Goal: Task Accomplishment & Management: Use online tool/utility

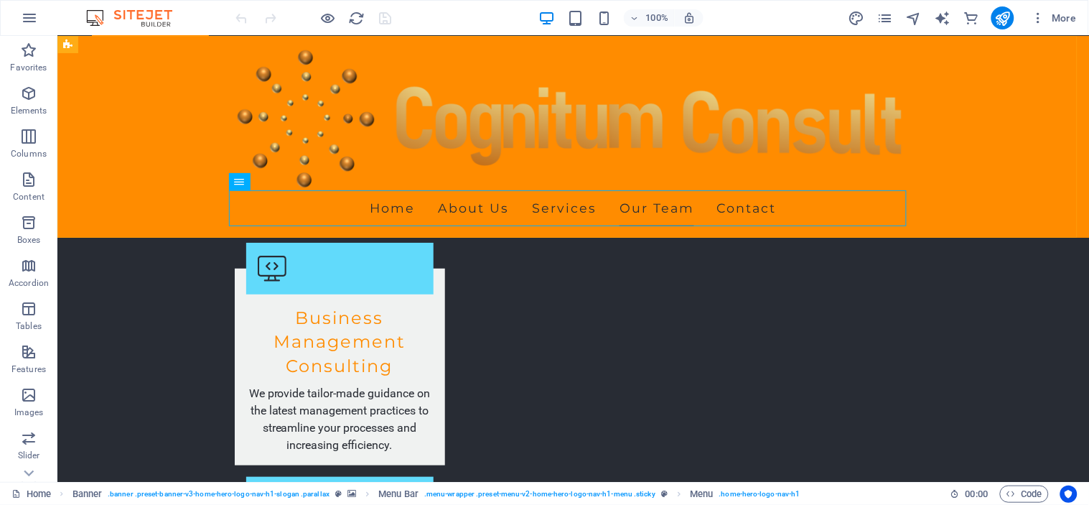
click at [961, 89] on div "Home About Us Services Our Team Contact" at bounding box center [572, 136] width 1031 height 202
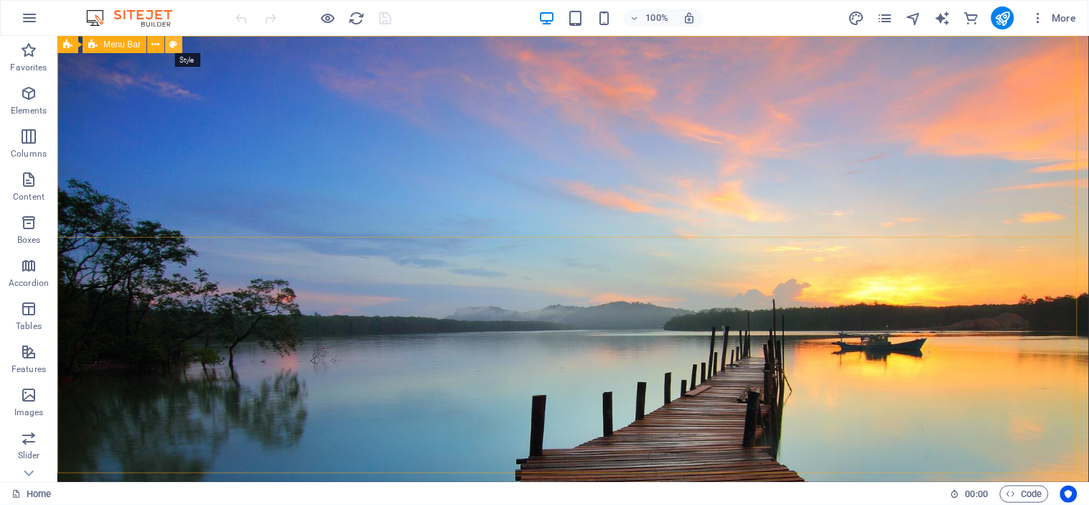
click at [171, 43] on icon at bounding box center [174, 44] width 8 height 15
select select "rem"
select select "preset-menu-v2-home-hero-logo-nav-h1-menu"
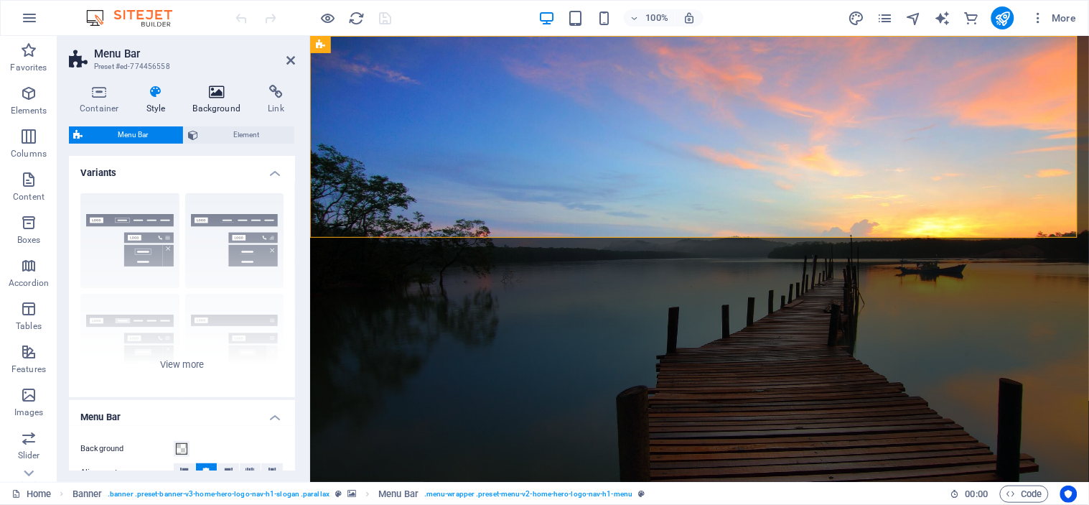
click at [214, 93] on icon at bounding box center [217, 92] width 70 height 14
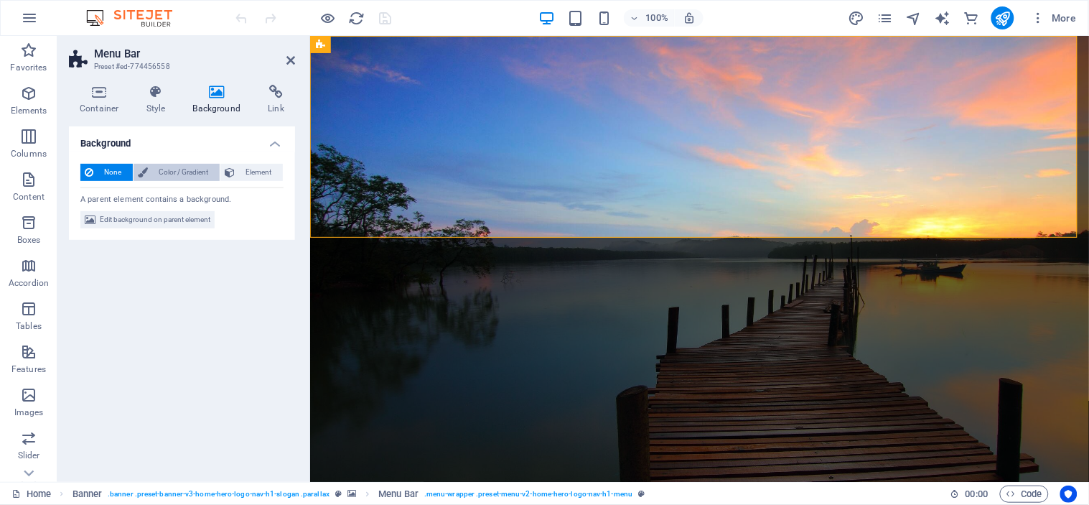
click at [189, 168] on span "Color / Gradient" at bounding box center [183, 172] width 63 height 17
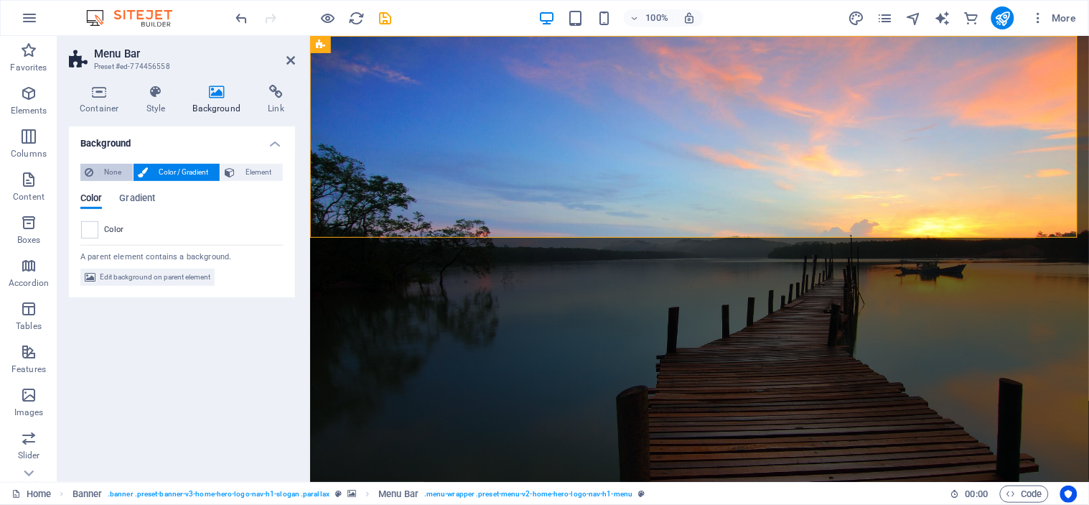
click at [118, 171] on span "None" at bounding box center [113, 172] width 31 height 17
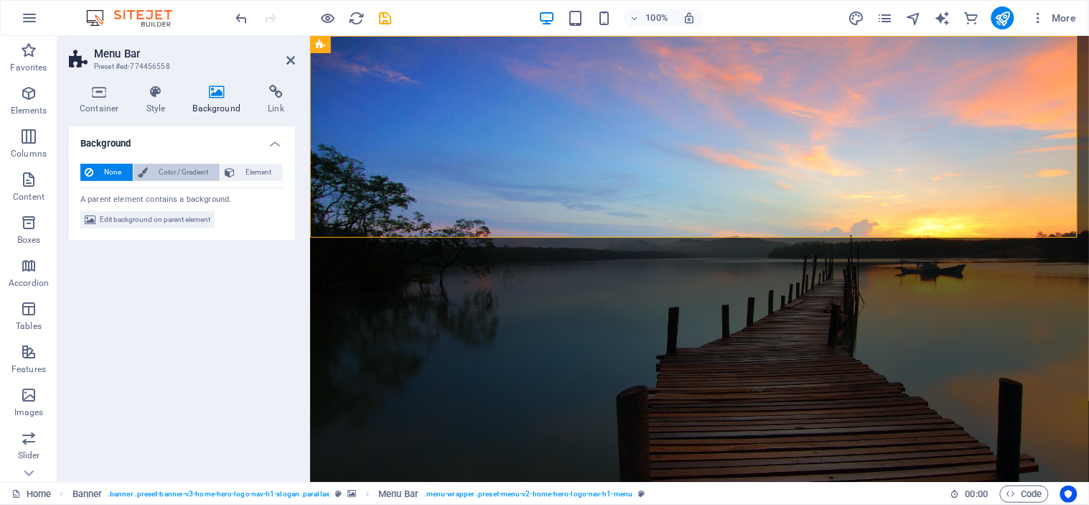
click at [192, 171] on span "Color / Gradient" at bounding box center [183, 172] width 63 height 17
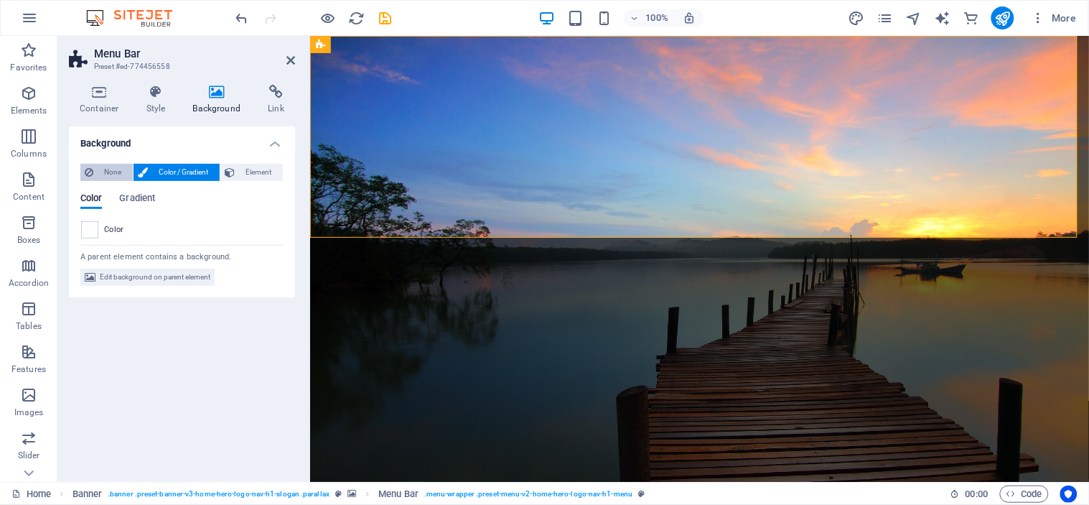
click at [92, 173] on icon at bounding box center [89, 172] width 9 height 17
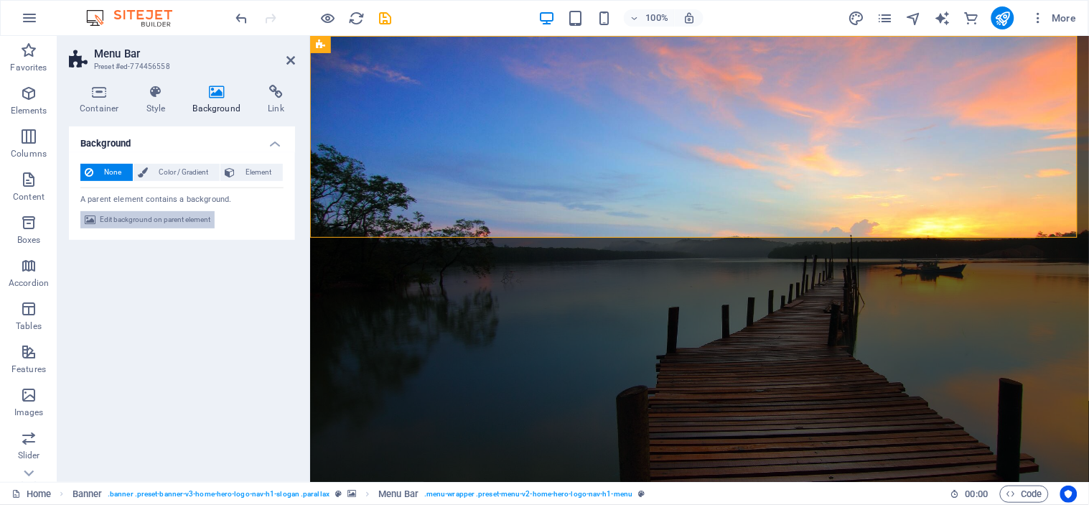
click at [149, 221] on span "Edit background on parent element" at bounding box center [155, 219] width 111 height 17
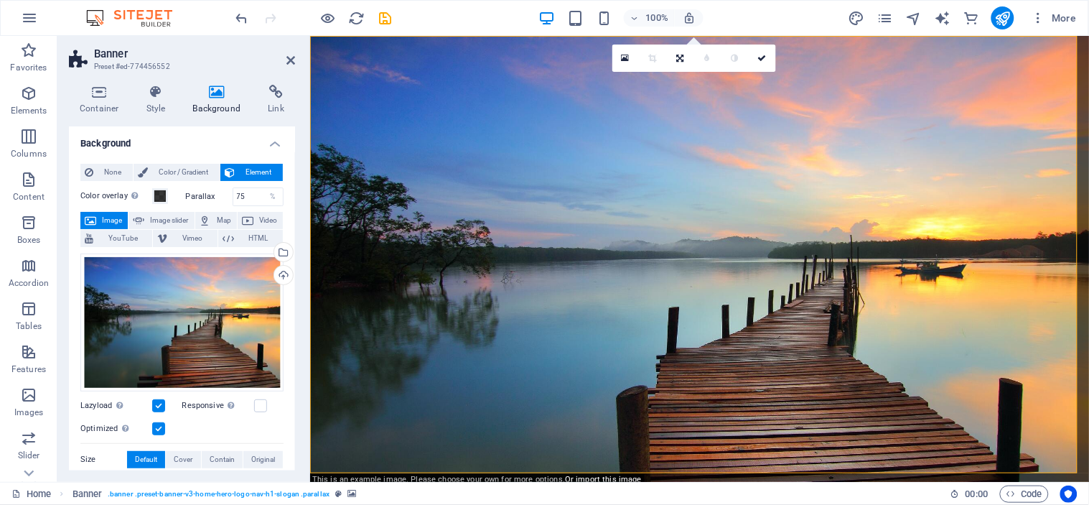
click at [122, 198] on label "Color overlay Places an overlay over the background to colorize it" at bounding box center [116, 195] width 72 height 17
click at [152, 198] on button "Color overlay Places an overlay over the background to colorize it" at bounding box center [160, 196] width 16 height 16
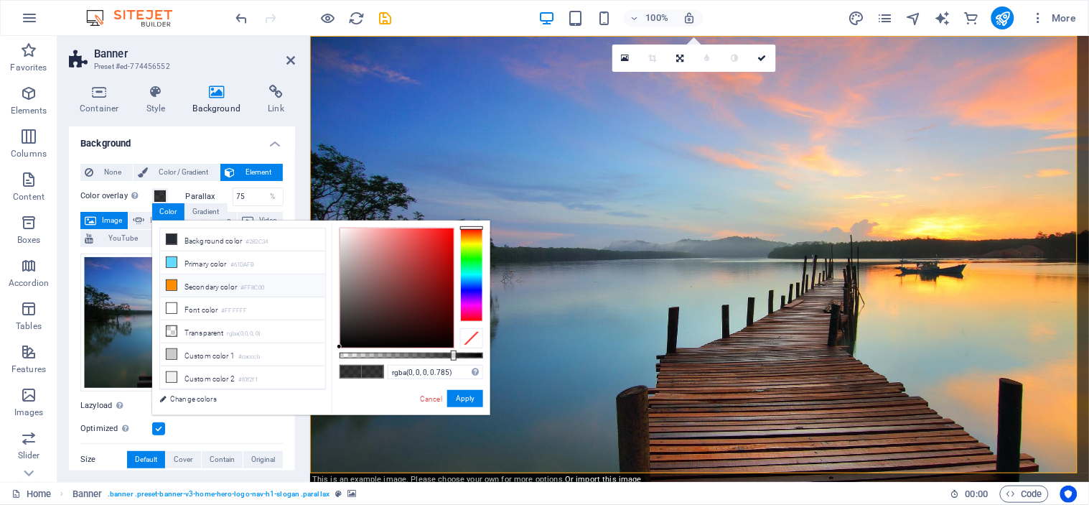
click at [171, 287] on icon at bounding box center [172, 285] width 10 height 10
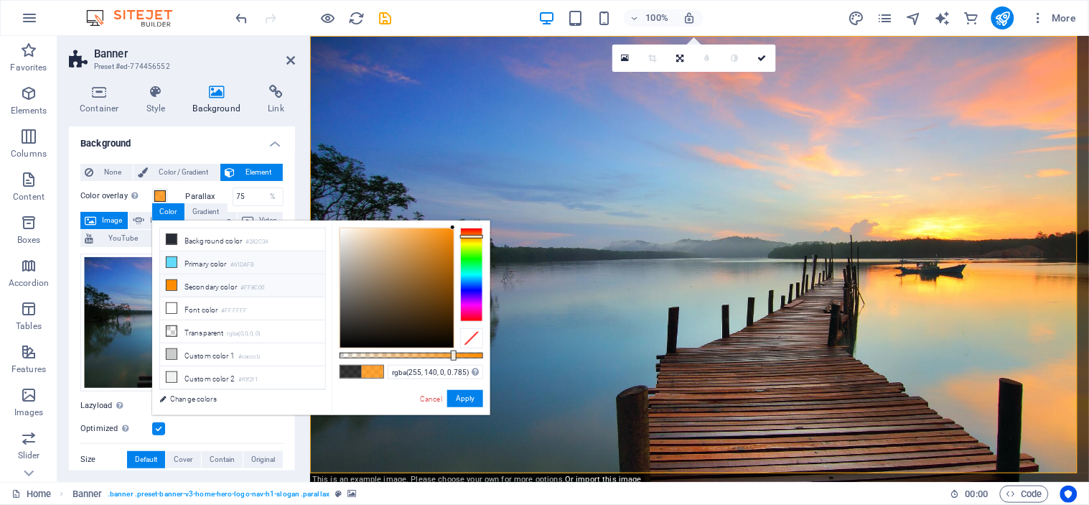
click at [167, 259] on icon at bounding box center [172, 262] width 10 height 10
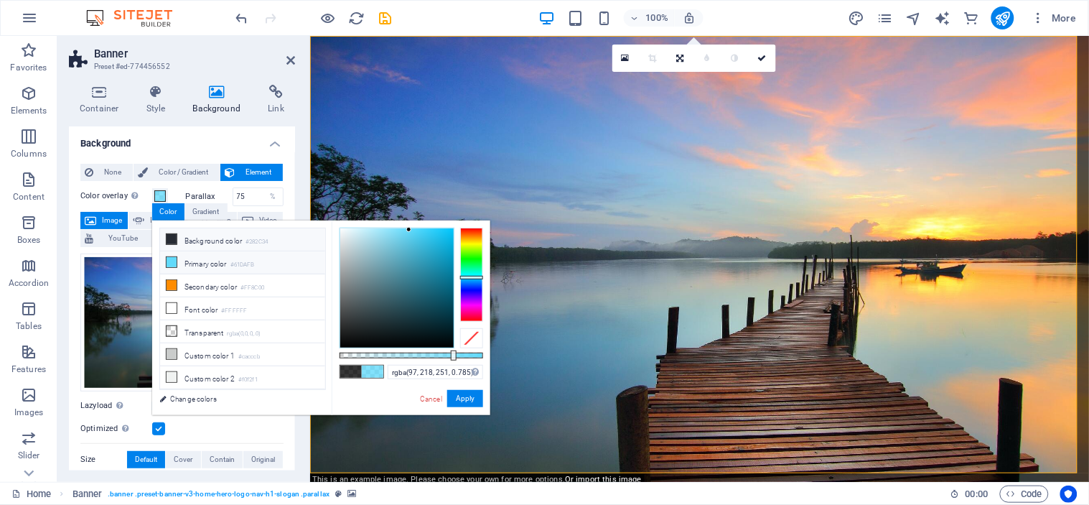
click at [174, 235] on icon at bounding box center [172, 239] width 10 height 10
type input "rgba(40, 44, 52, 0.785)"
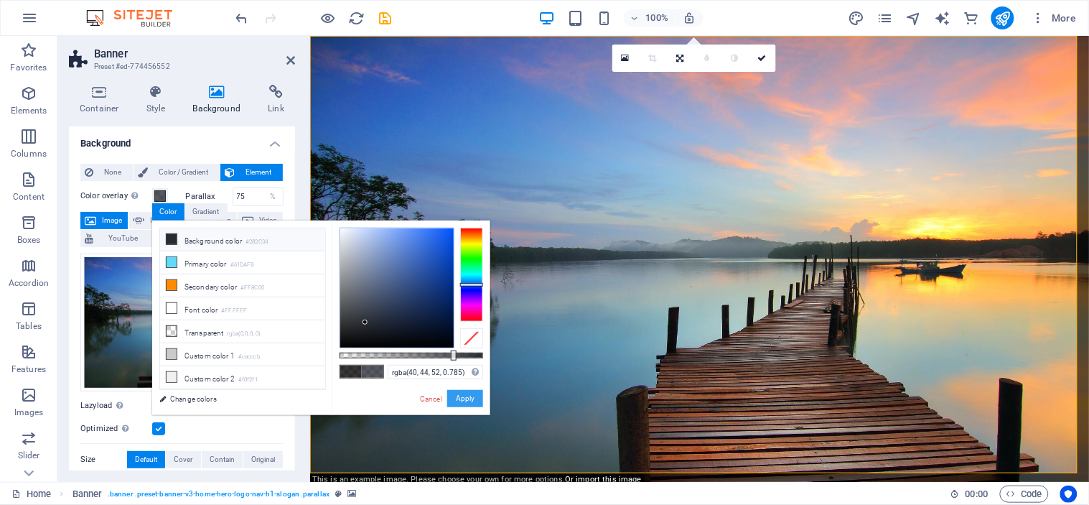
click at [469, 390] on button "Apply" at bounding box center [465, 398] width 36 height 17
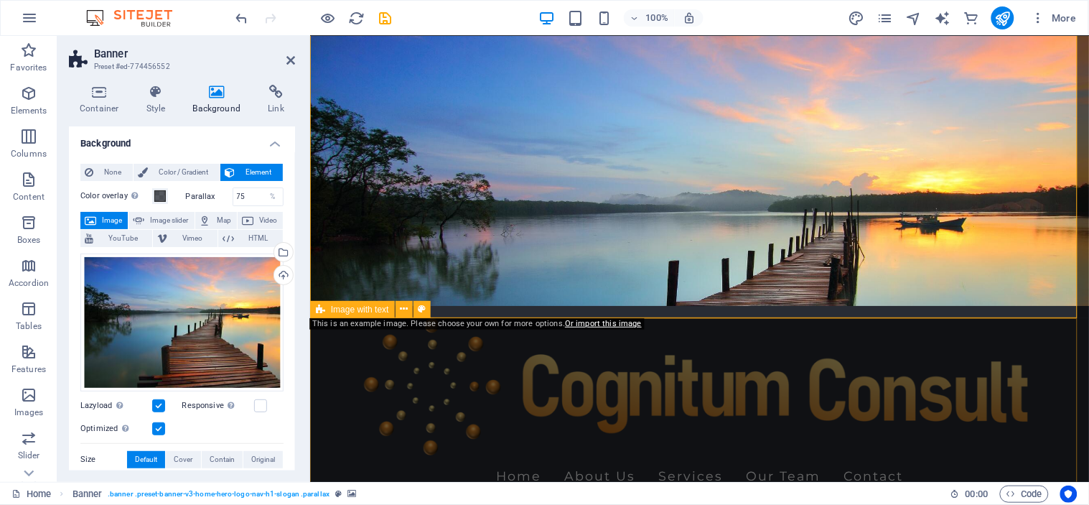
scroll to position [185, 0]
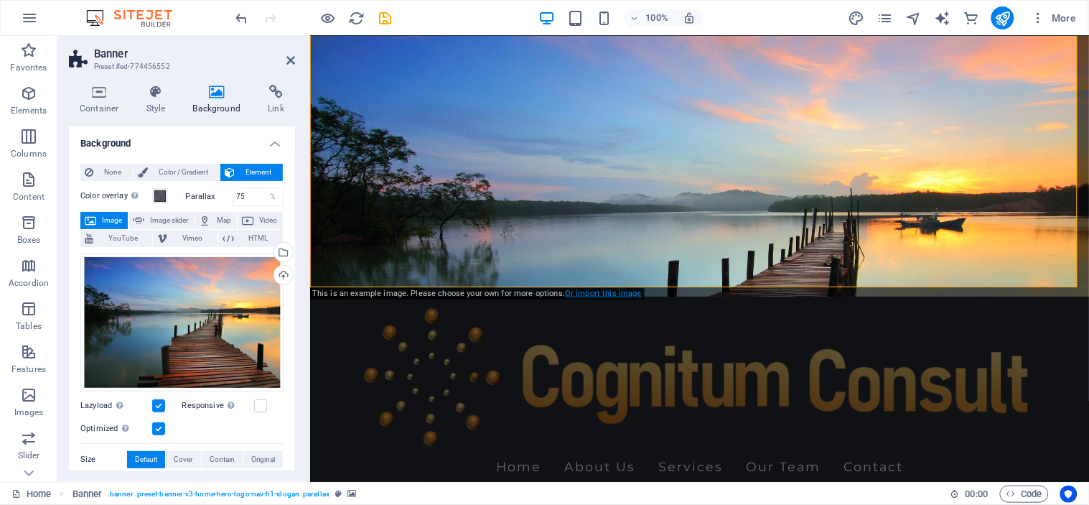
click at [597, 291] on link "Or import this image" at bounding box center [603, 293] width 77 height 9
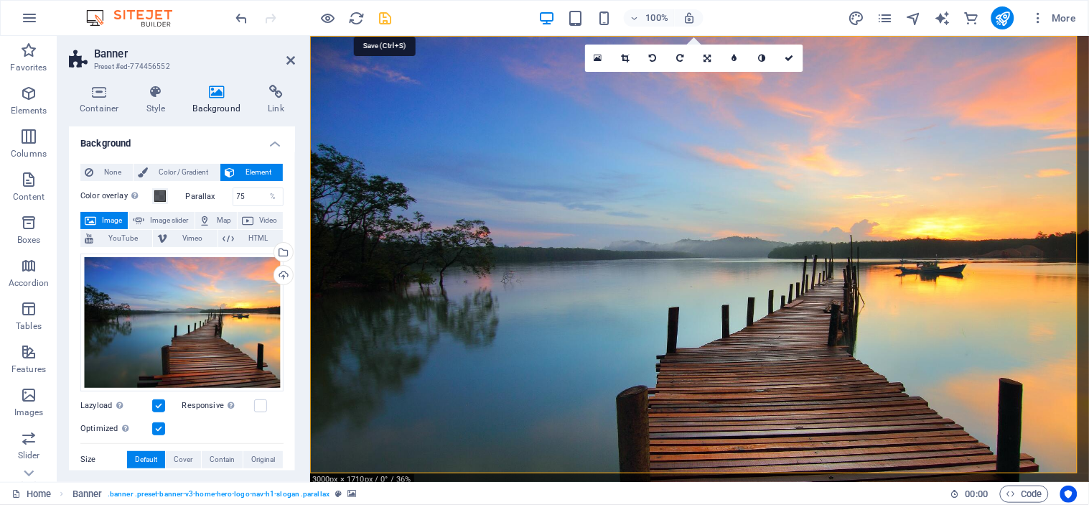
click at [383, 17] on icon "save" at bounding box center [386, 18] width 17 height 17
checkbox input "false"
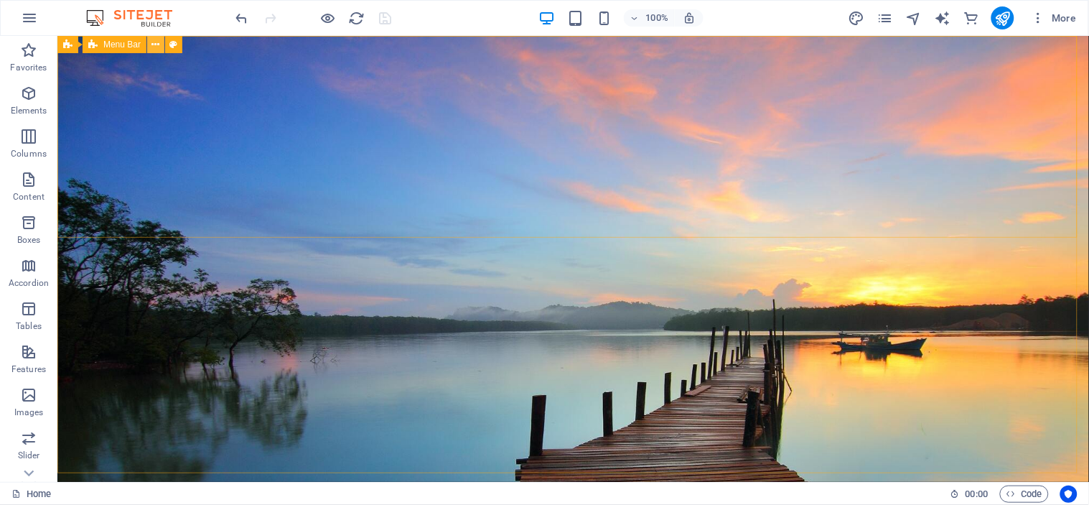
click at [154, 45] on icon at bounding box center [156, 44] width 8 height 15
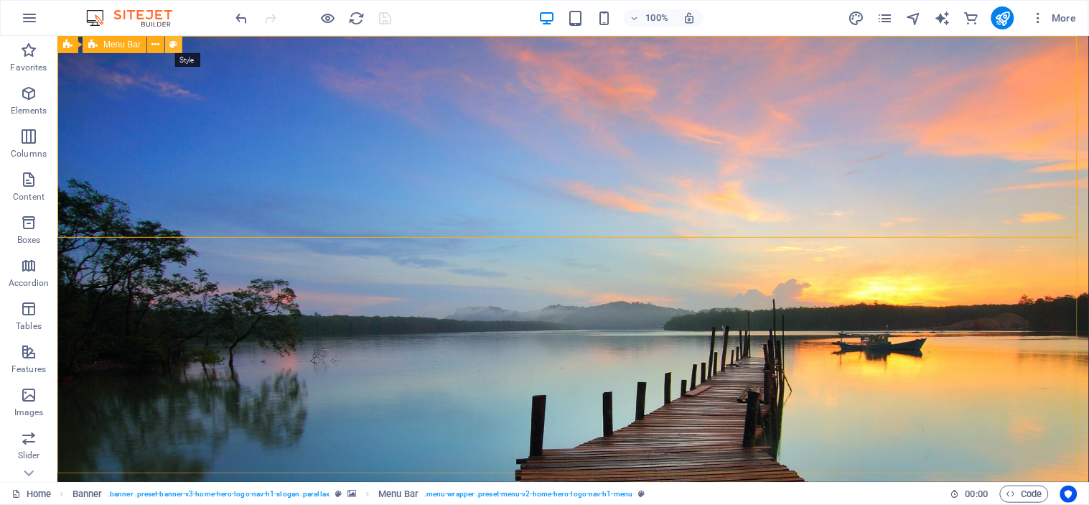
click at [174, 41] on icon at bounding box center [174, 44] width 8 height 15
select select "rem"
select select "preset-menu-v2-home-hero-logo-nav-h1-menu"
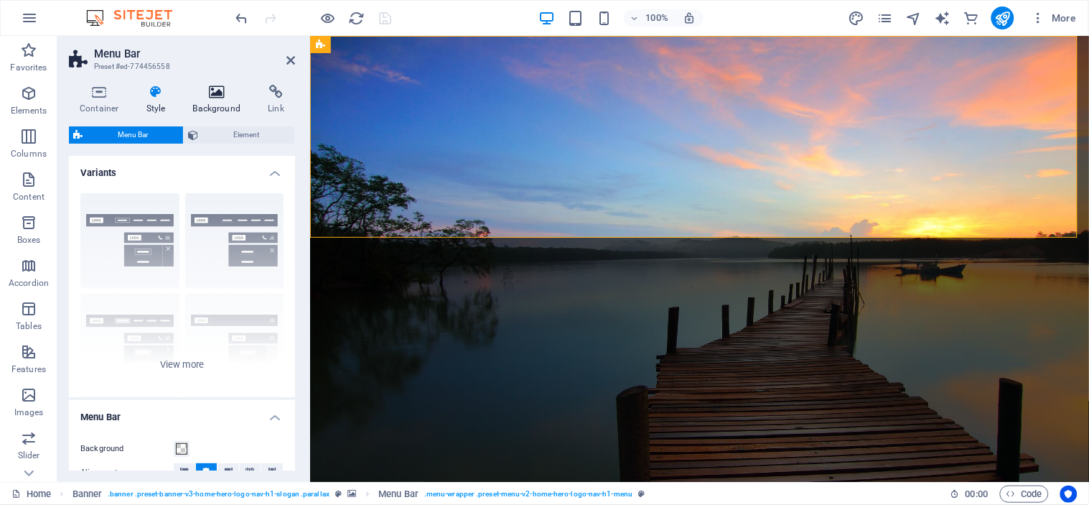
click at [208, 91] on icon at bounding box center [217, 92] width 70 height 14
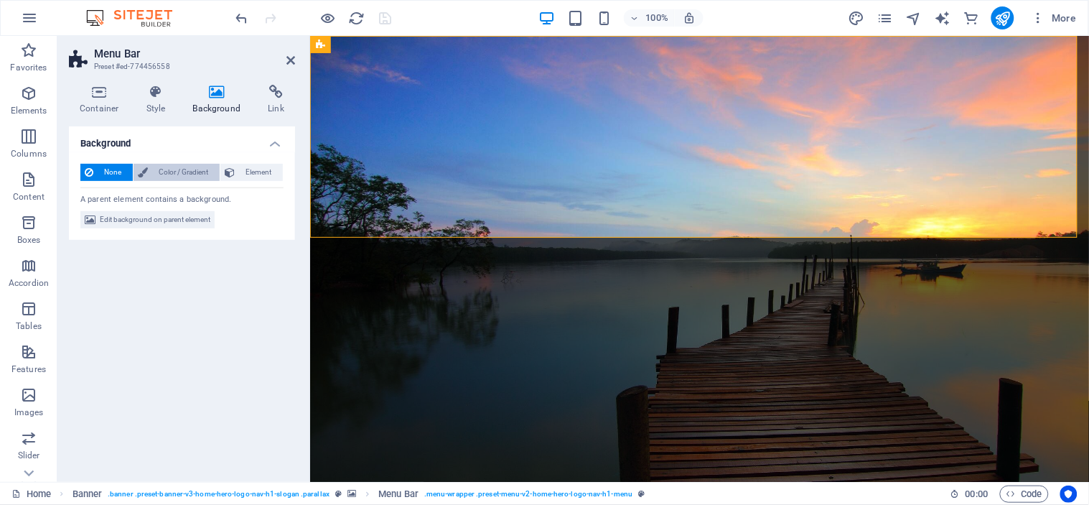
click at [194, 169] on span "Color / Gradient" at bounding box center [183, 172] width 63 height 17
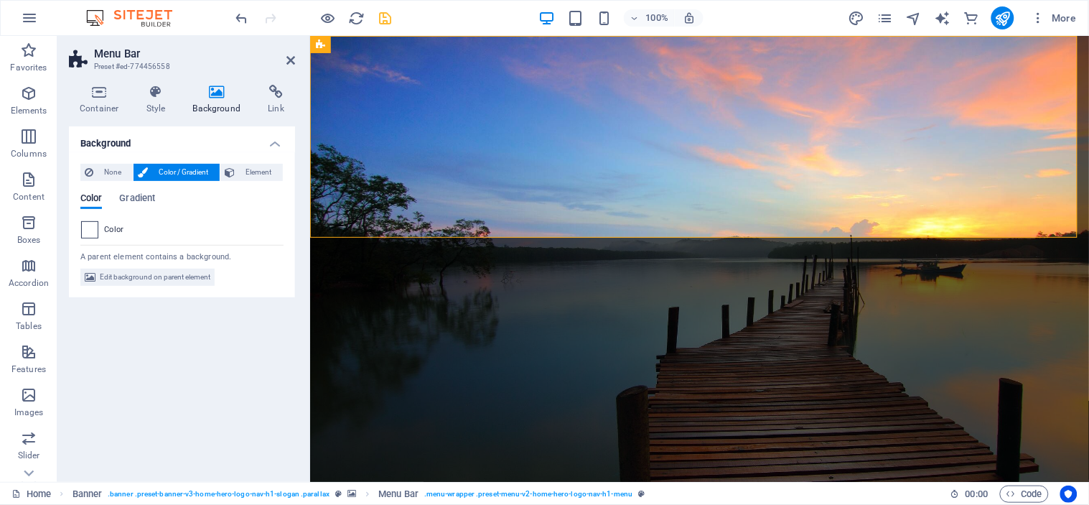
click at [95, 224] on span at bounding box center [90, 230] width 16 height 16
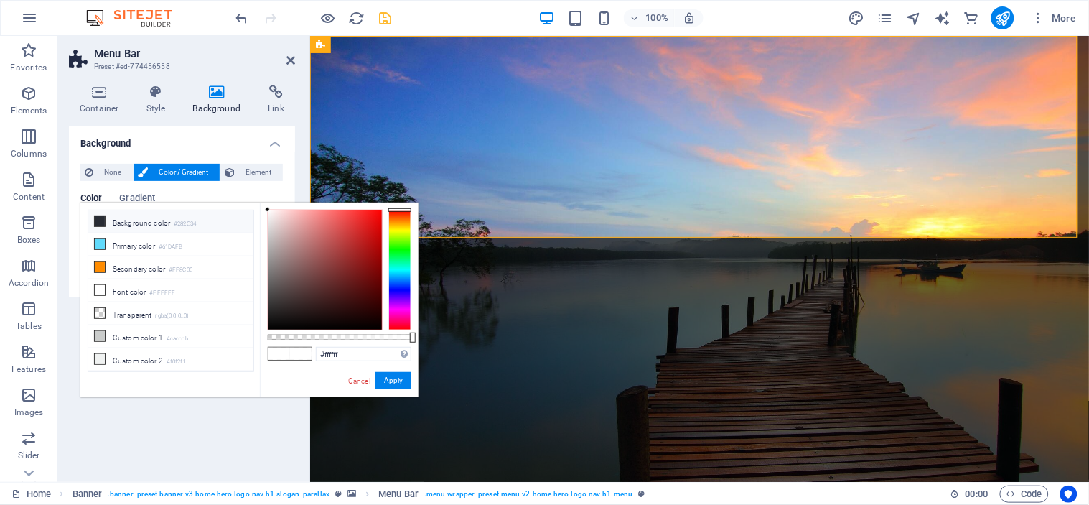
click at [100, 220] on icon at bounding box center [100, 221] width 10 height 10
type input "#282c34"
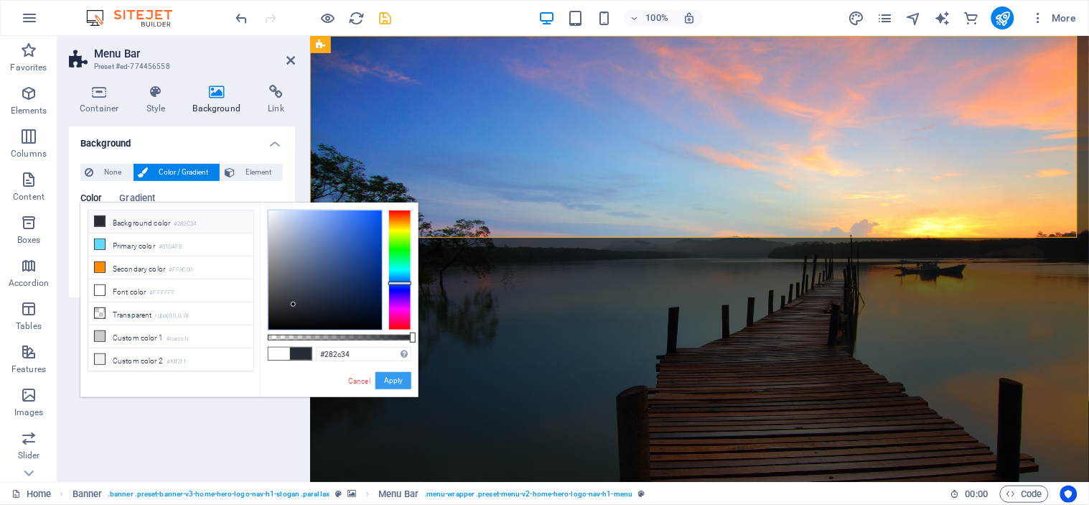
drag, startPoint x: 399, startPoint y: 384, endPoint x: 89, endPoint y: 347, distance: 312.2
click at [399, 383] on button "Apply" at bounding box center [393, 380] width 36 height 17
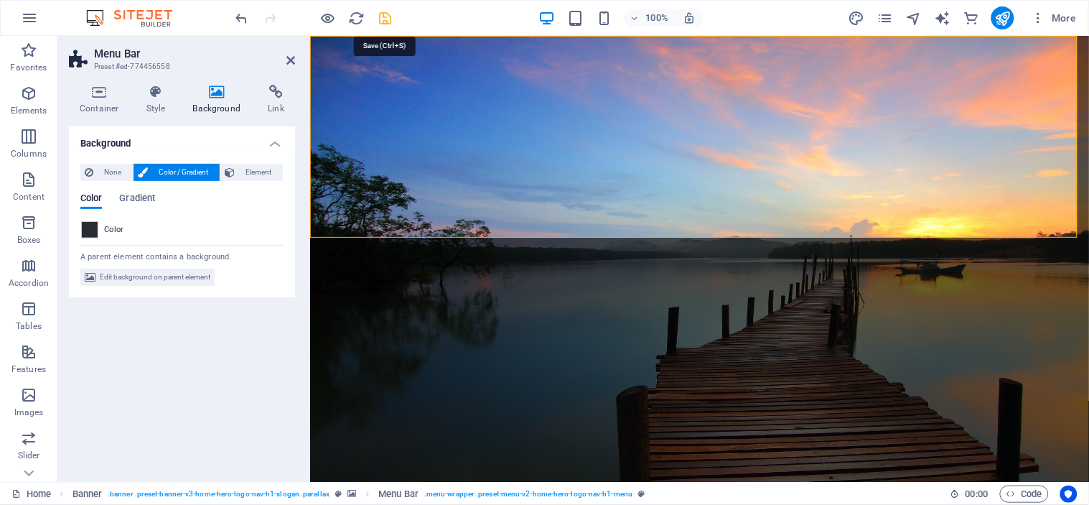
click at [385, 22] on icon "save" at bounding box center [386, 18] width 17 height 17
checkbox input "false"
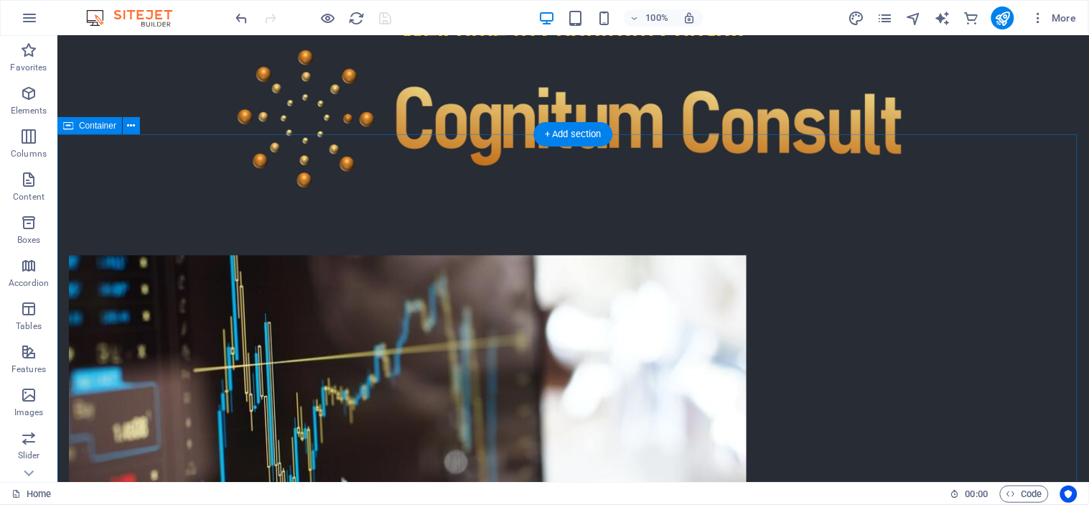
scroll to position [744, 0]
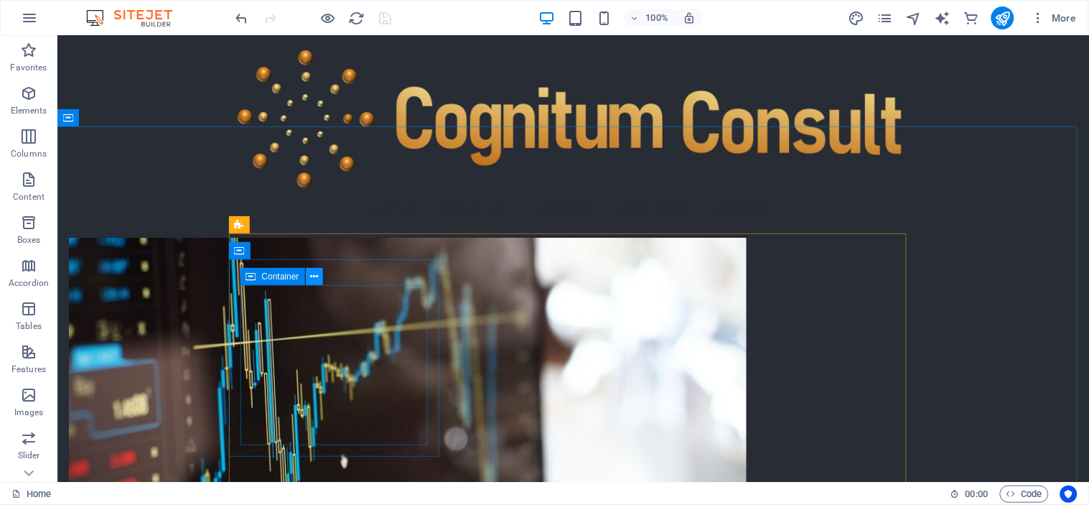
click at [312, 276] on icon at bounding box center [314, 276] width 8 height 15
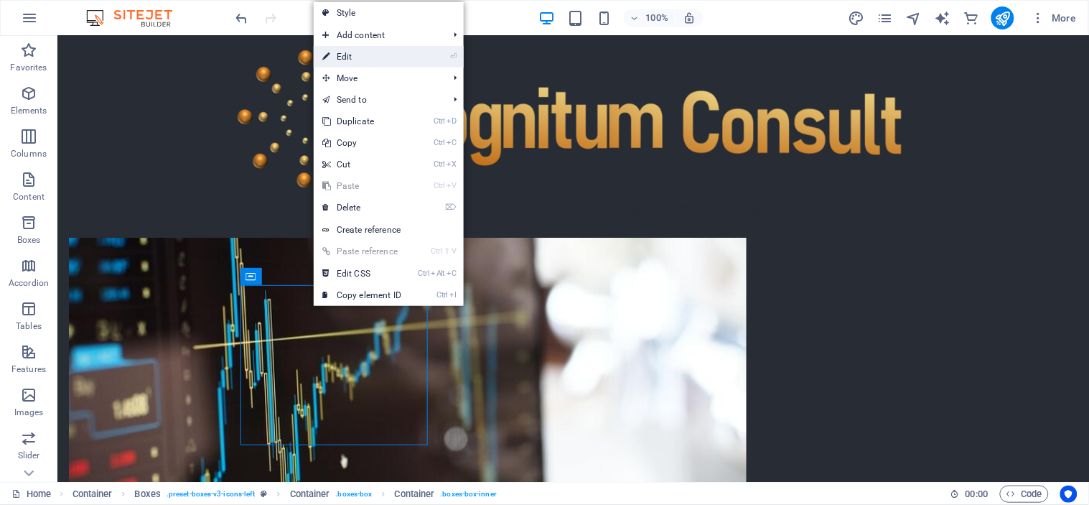
click at [385, 52] on link "⏎ Edit" at bounding box center [362, 57] width 96 height 22
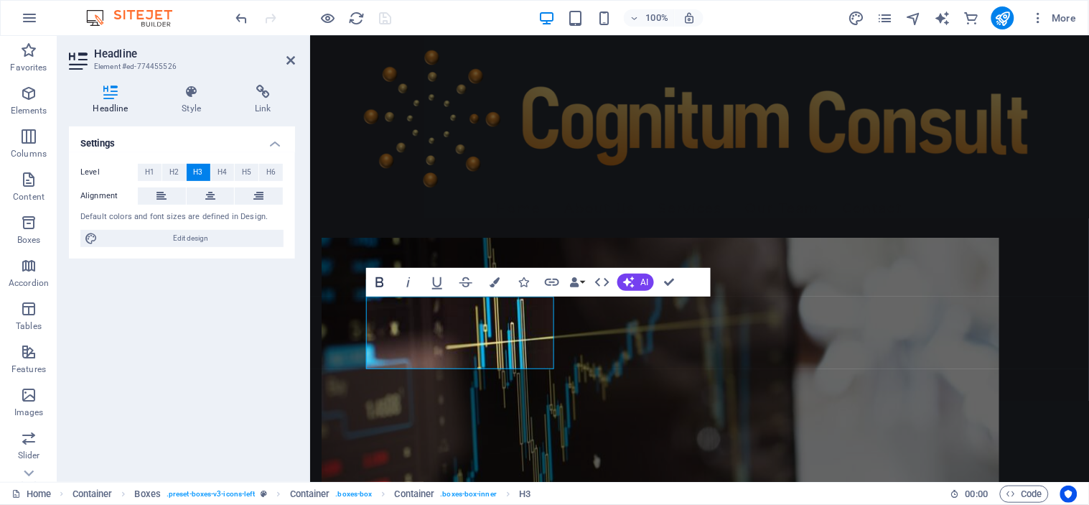
click at [383, 284] on icon "button" at bounding box center [380, 282] width 8 height 10
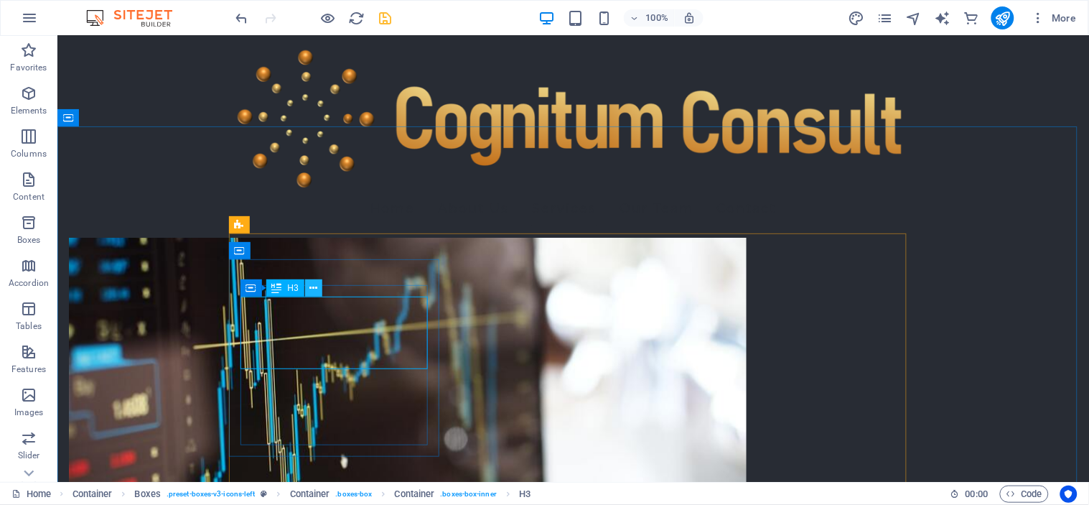
click at [312, 290] on icon at bounding box center [313, 288] width 8 height 15
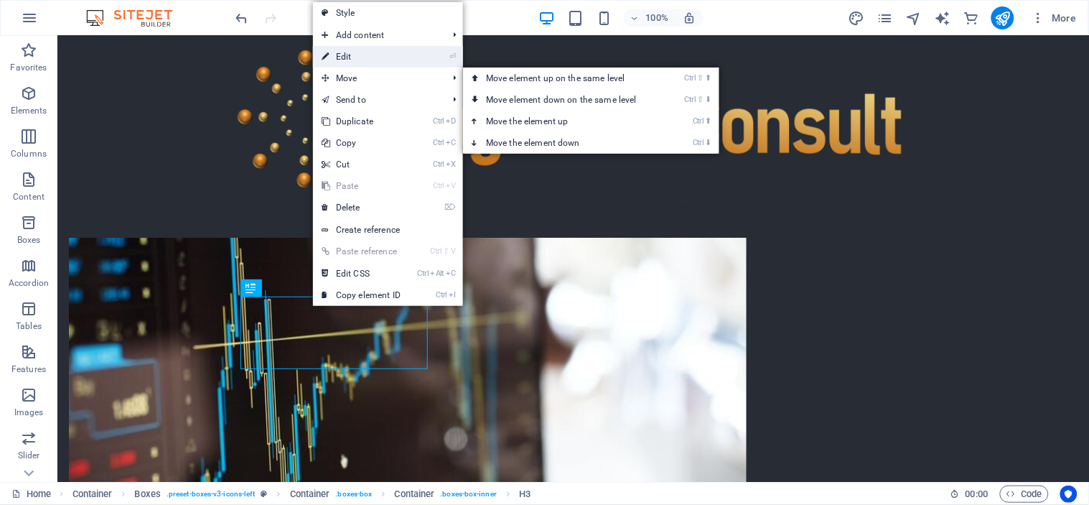
click at [382, 60] on link "⏎ Edit" at bounding box center [361, 57] width 96 height 22
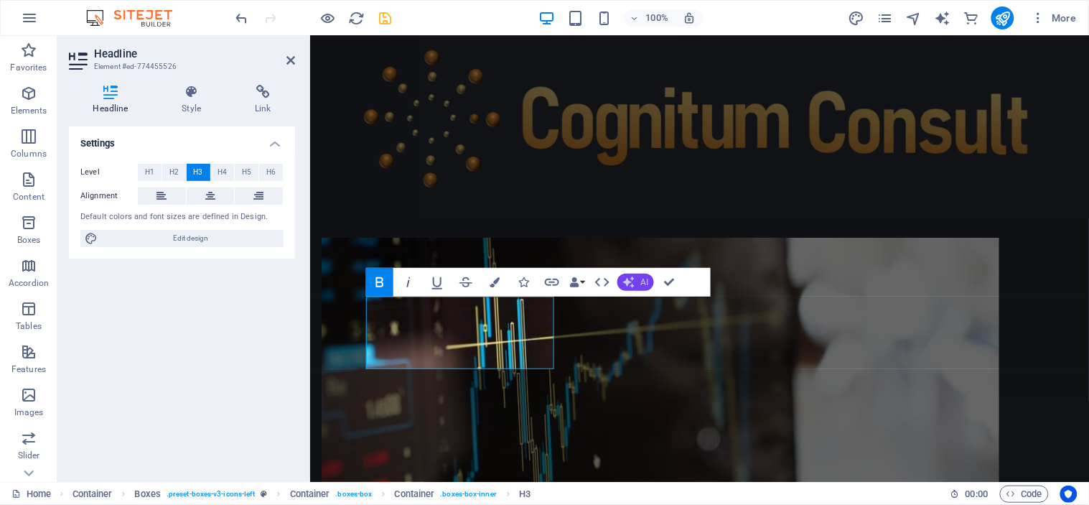
click at [637, 281] on button "AI" at bounding box center [635, 281] width 37 height 17
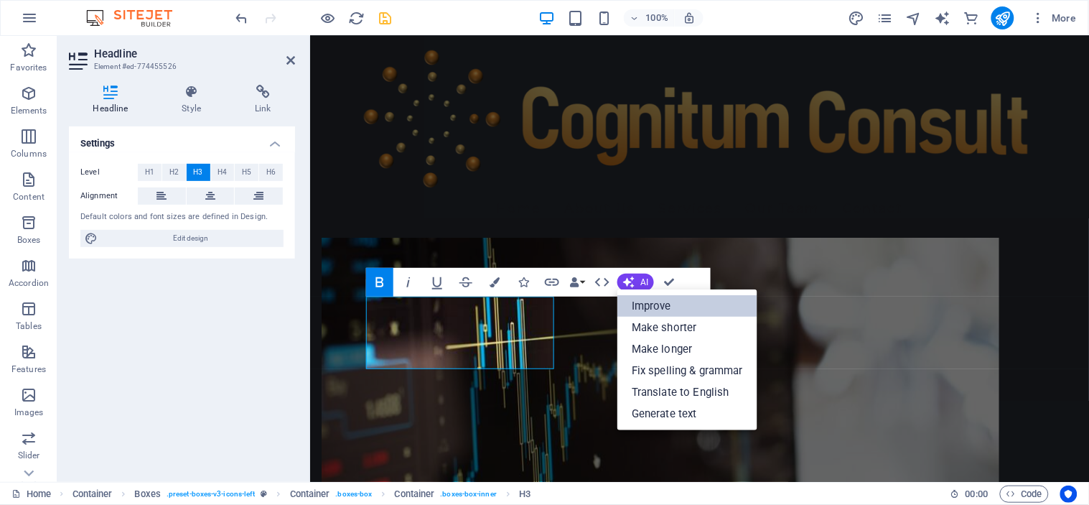
click at [642, 304] on link "Improve" at bounding box center [687, 306] width 140 height 22
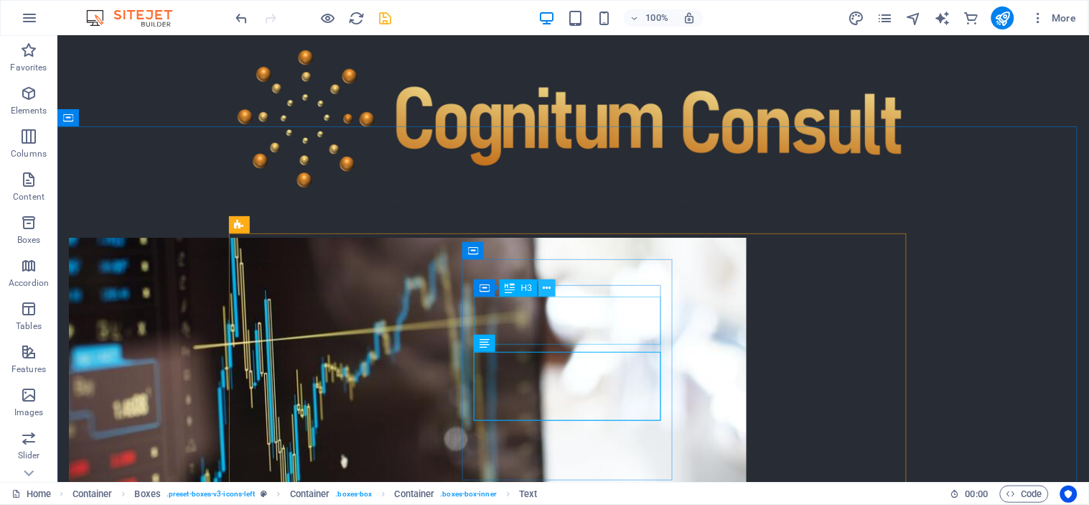
click at [547, 283] on icon at bounding box center [547, 288] width 8 height 15
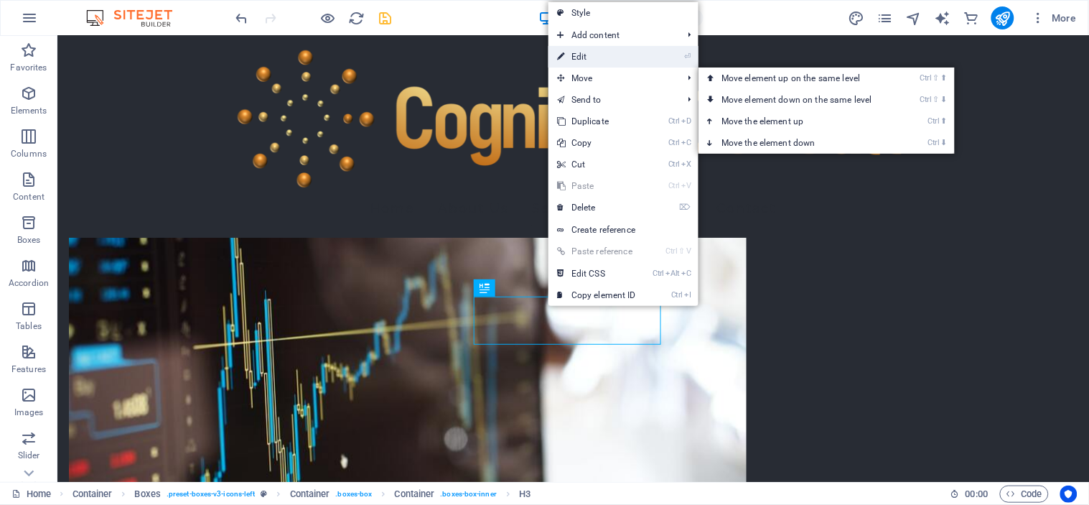
click at [614, 60] on link "⏎ Edit" at bounding box center [596, 57] width 96 height 22
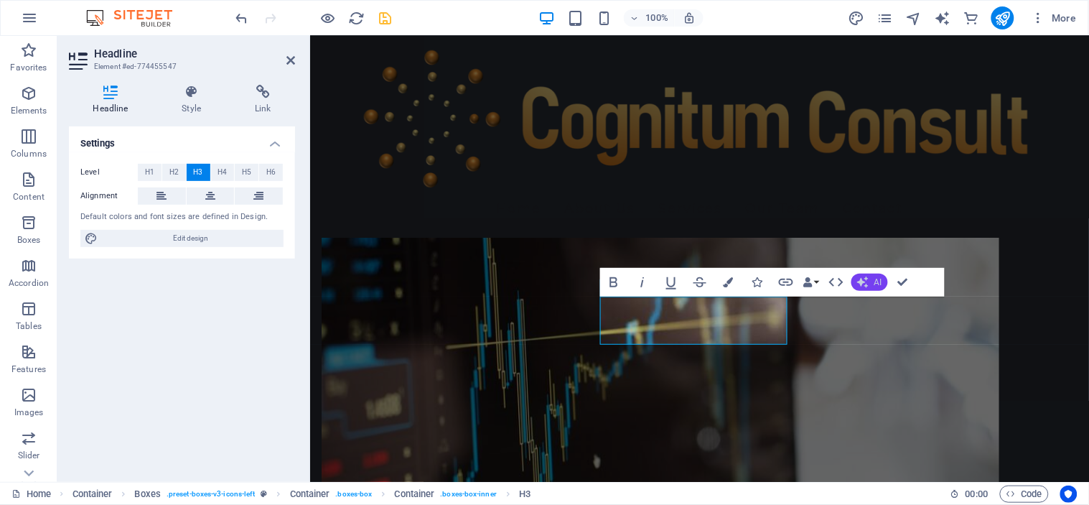
click at [865, 277] on icon "button" at bounding box center [862, 281] width 11 height 11
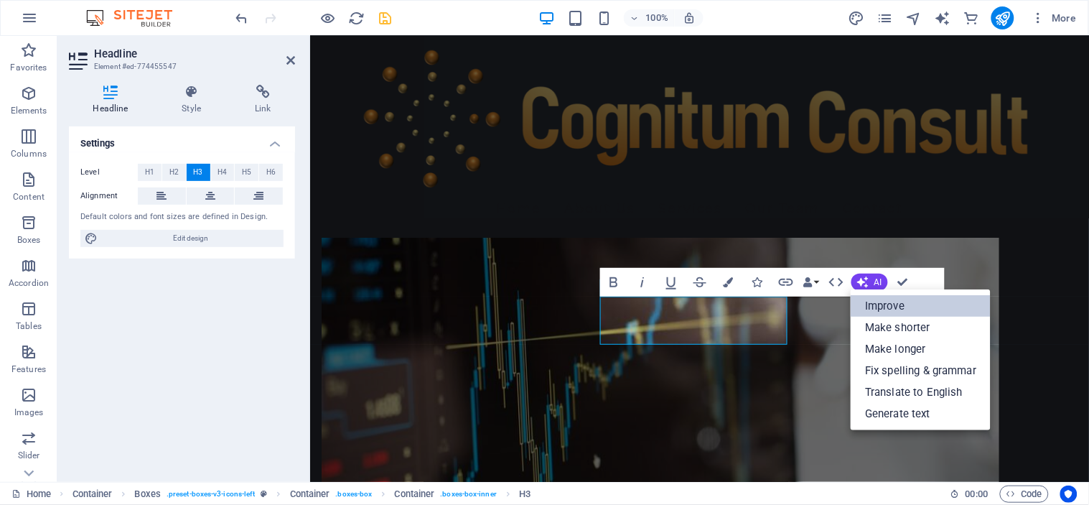
click at [871, 305] on link "Improve" at bounding box center [921, 306] width 140 height 22
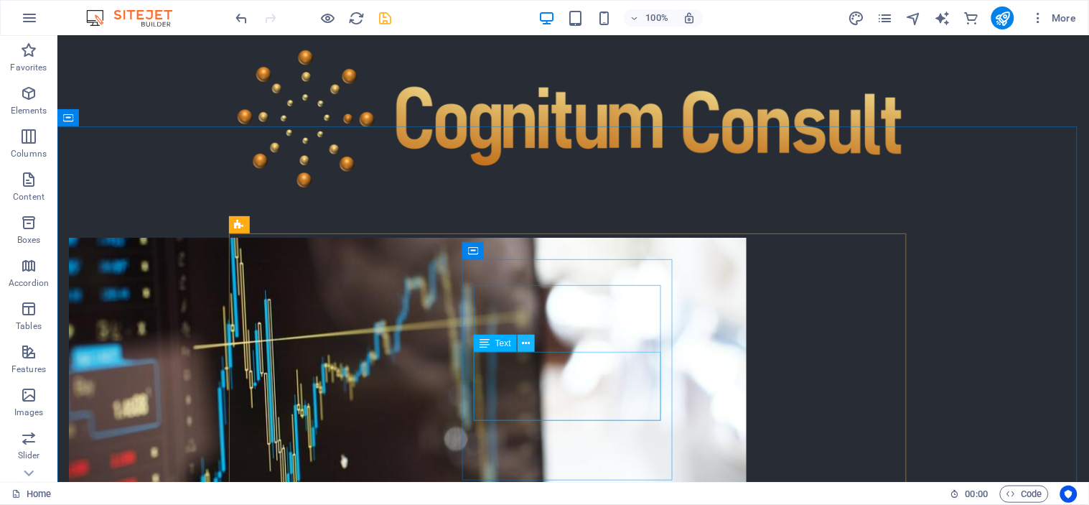
click at [527, 345] on icon at bounding box center [526, 343] width 8 height 15
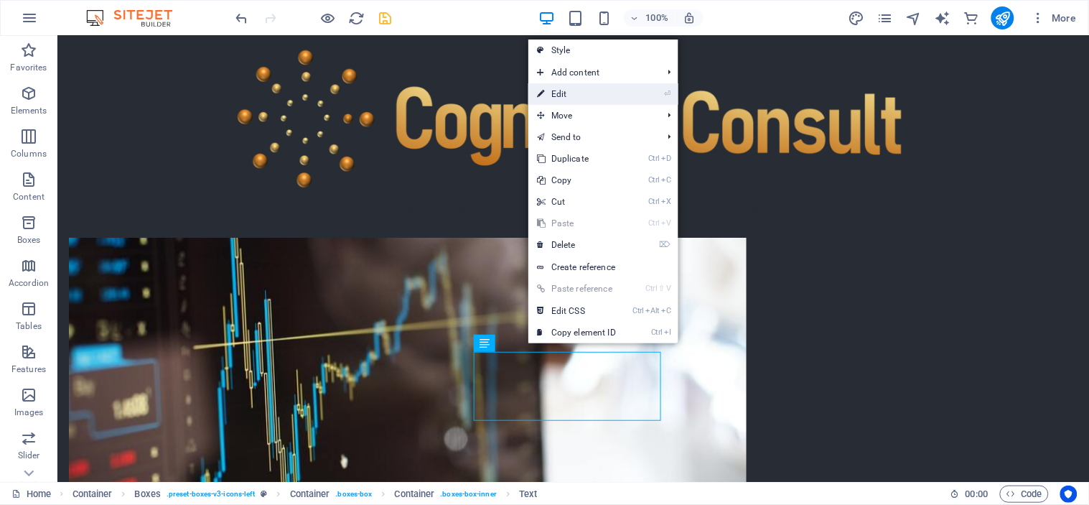
click at [612, 103] on link "⏎ Edit" at bounding box center [576, 94] width 96 height 22
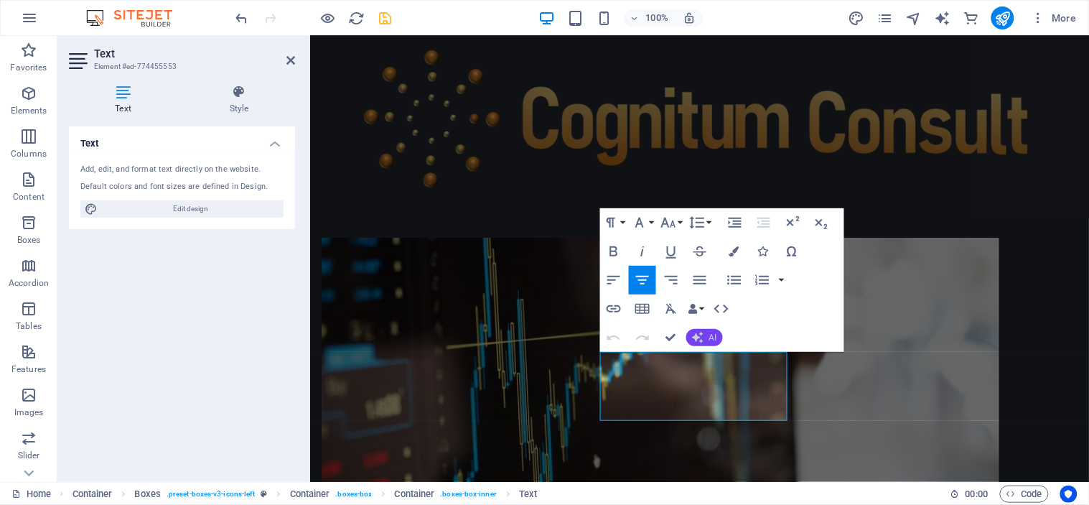
click at [702, 335] on icon "button" at bounding box center [697, 337] width 11 height 11
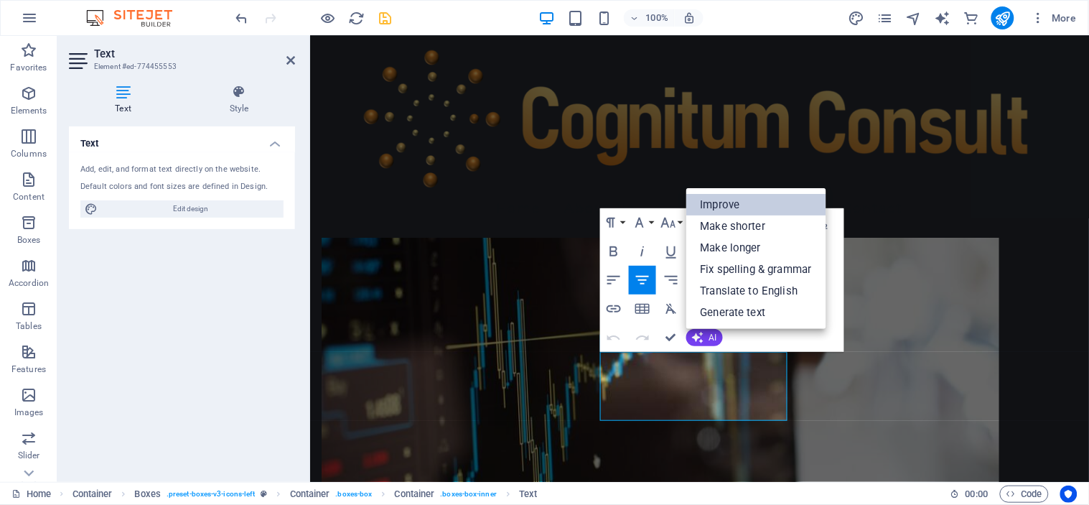
click at [741, 204] on link "Improve" at bounding box center [756, 205] width 140 height 22
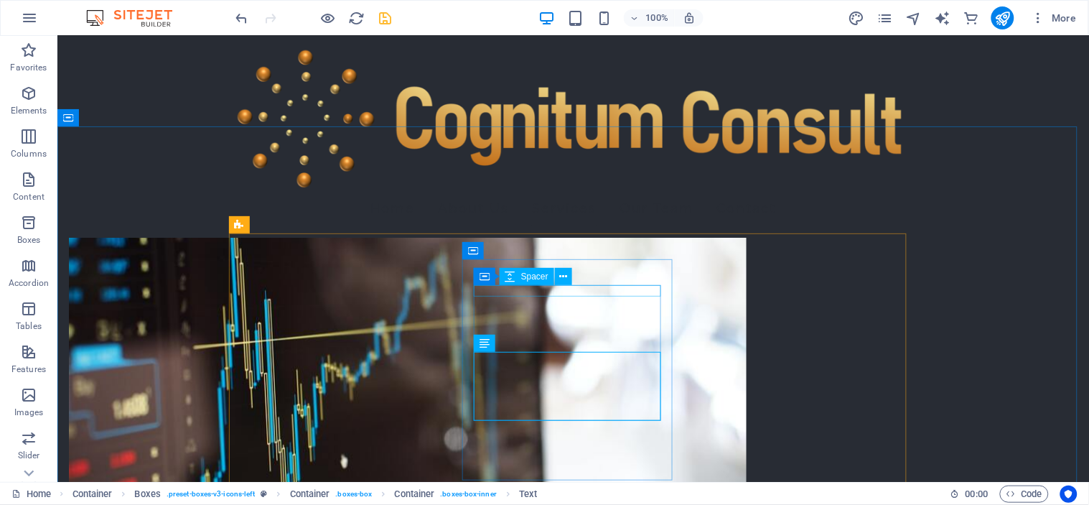
click at [537, 280] on span "Spacer" at bounding box center [534, 276] width 27 height 9
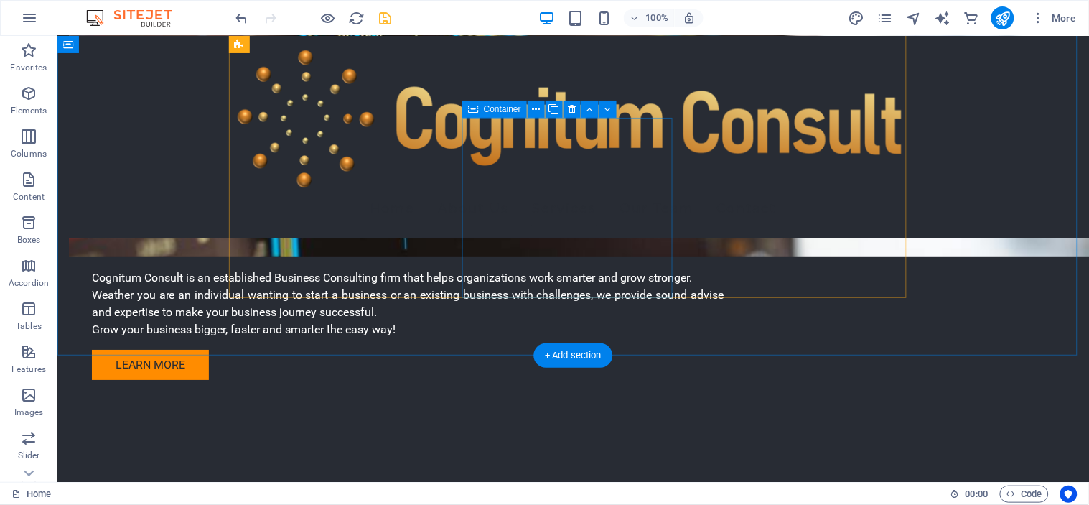
scroll to position [1524, 0]
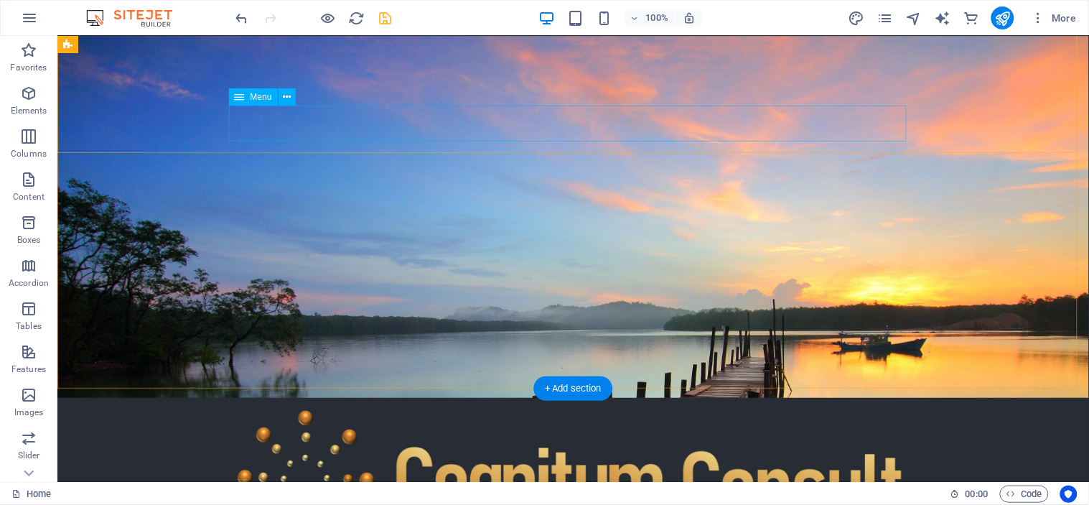
scroll to position [0, 0]
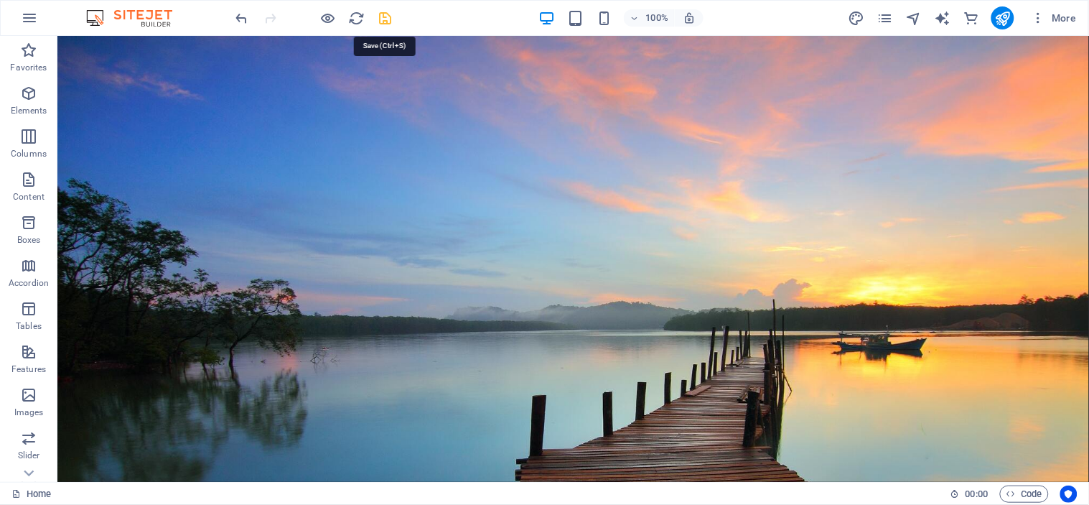
click at [390, 16] on icon "save" at bounding box center [386, 18] width 17 height 17
checkbox input "false"
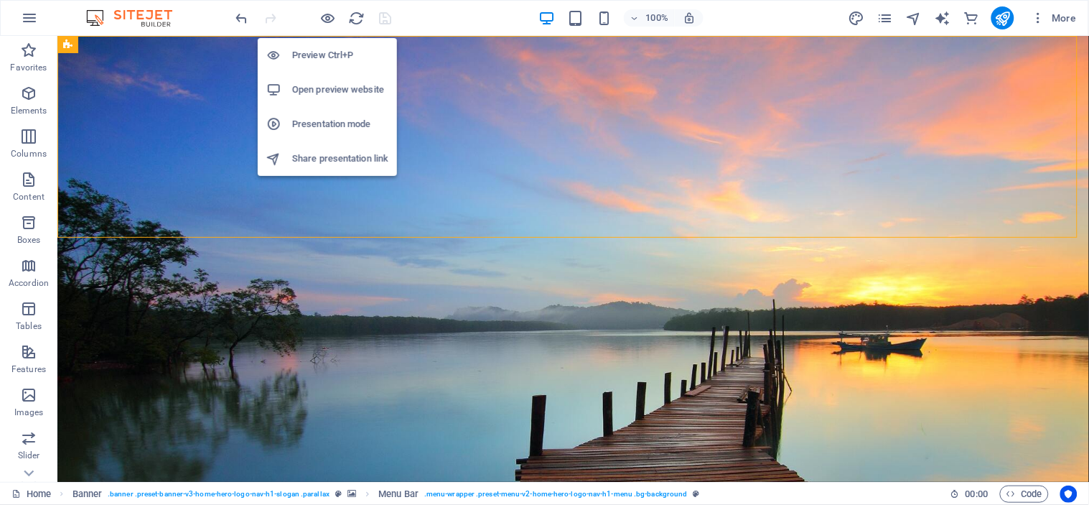
click at [327, 52] on h6 "Preview Ctrl+P" at bounding box center [340, 55] width 96 height 17
